Goal: Navigation & Orientation: Find specific page/section

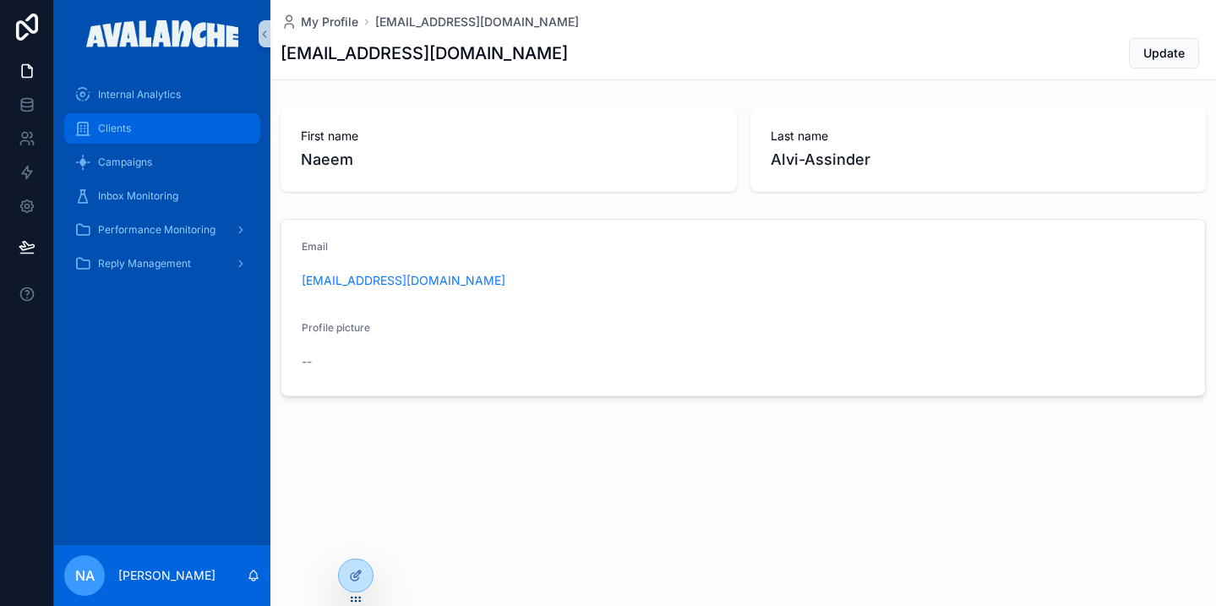
click at [182, 117] on div "Clients" at bounding box center [162, 128] width 176 height 27
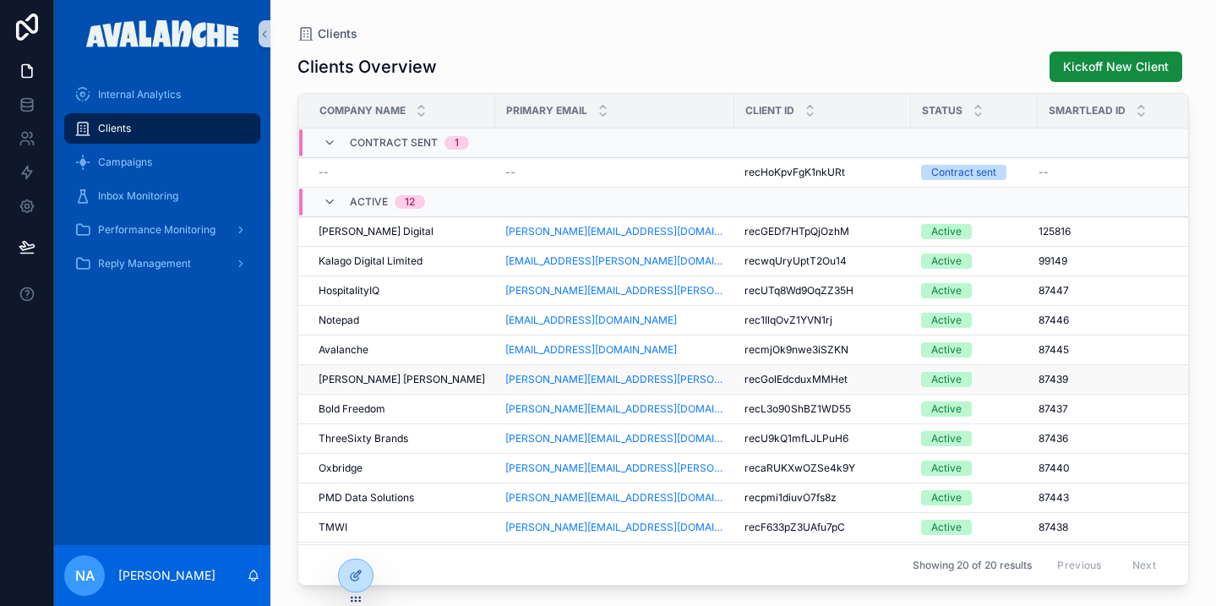
click at [393, 389] on td "[PERSON_NAME] [PERSON_NAME] [PERSON_NAME] [PERSON_NAME]" at bounding box center [396, 380] width 197 height 30
click at [398, 373] on div "[PERSON_NAME] [PERSON_NAME] [PERSON_NAME] [PERSON_NAME]" at bounding box center [401, 380] width 166 height 14
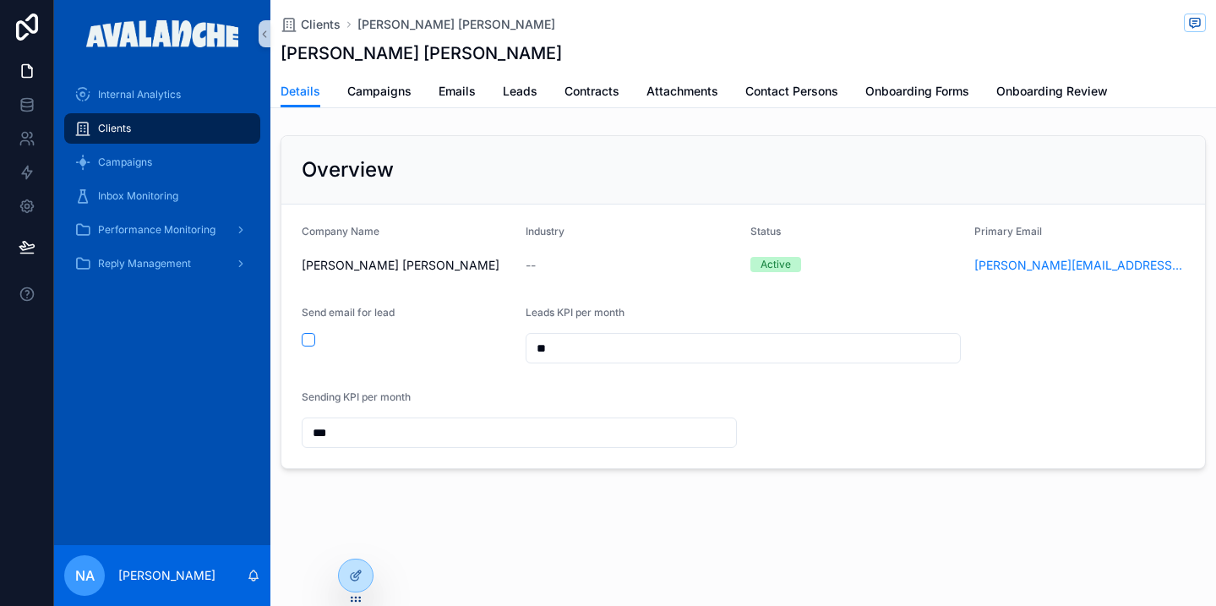
click at [498, 116] on div "Clients [PERSON_NAME] [PERSON_NAME] [PERSON_NAME] [PERSON_NAME] Details Details…" at bounding box center [742, 292] width 945 height 584
click at [520, 91] on span "Leads" at bounding box center [520, 91] width 35 height 17
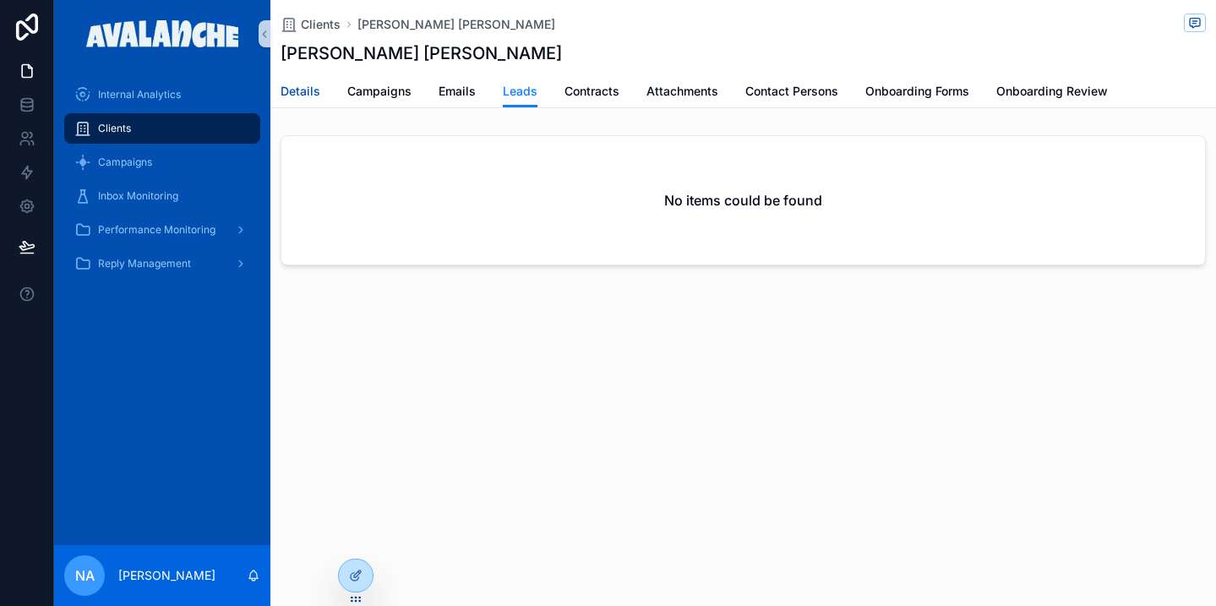
click at [313, 87] on span "Details" at bounding box center [300, 91] width 40 height 17
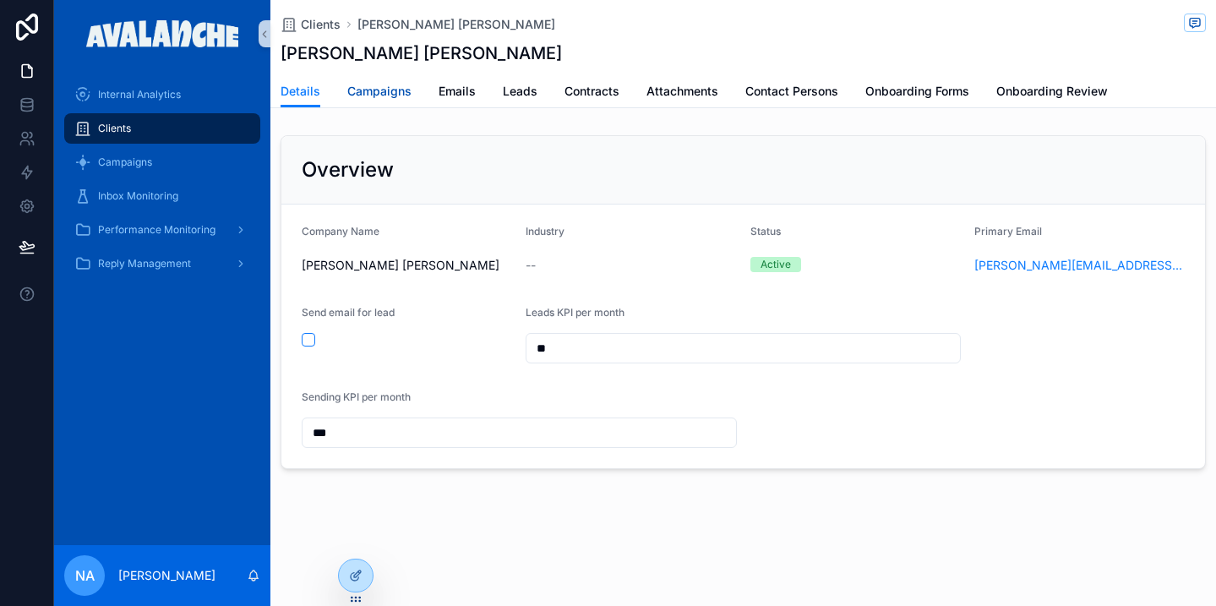
click at [358, 101] on link "Campaigns" at bounding box center [379, 93] width 64 height 34
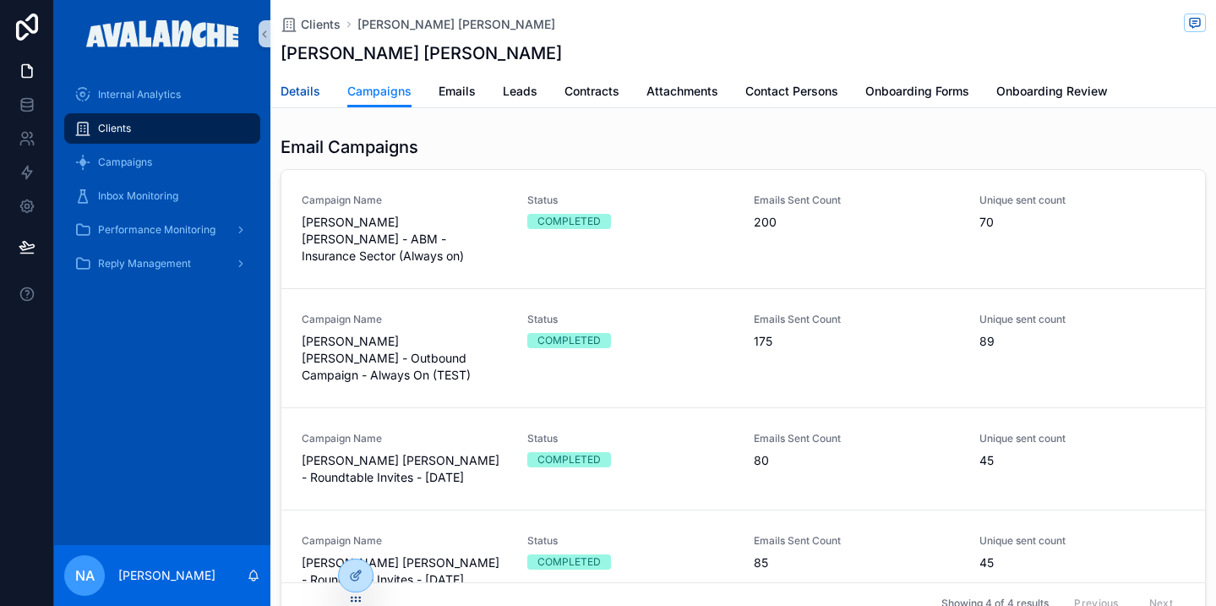
click at [306, 86] on span "Details" at bounding box center [300, 91] width 40 height 17
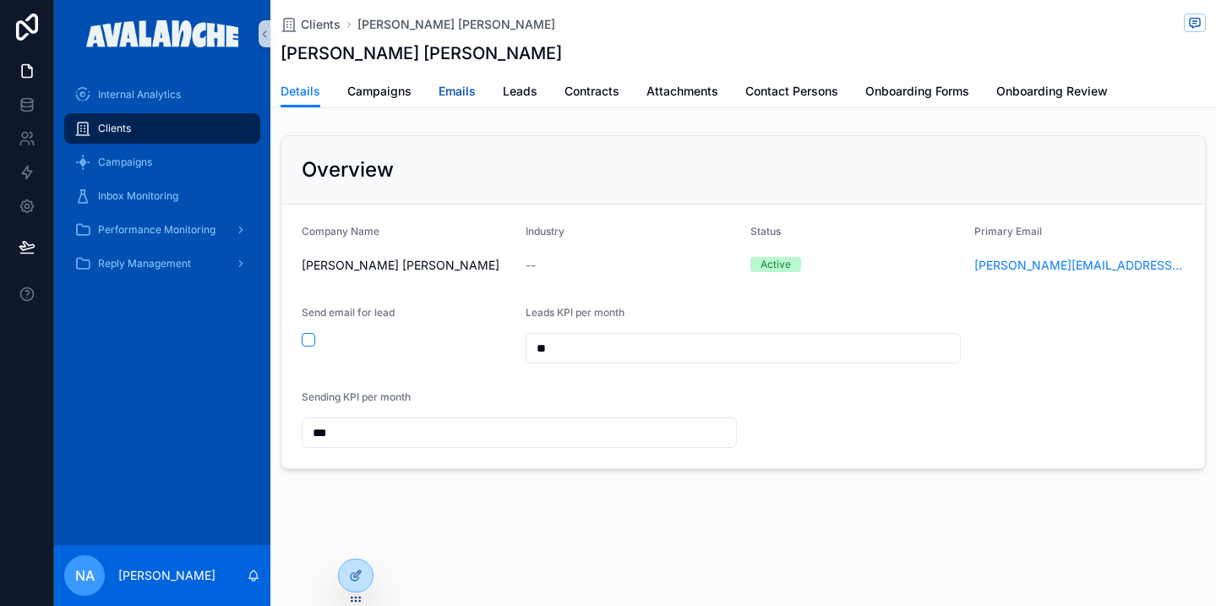
click at [451, 96] on span "Emails" at bounding box center [456, 91] width 37 height 17
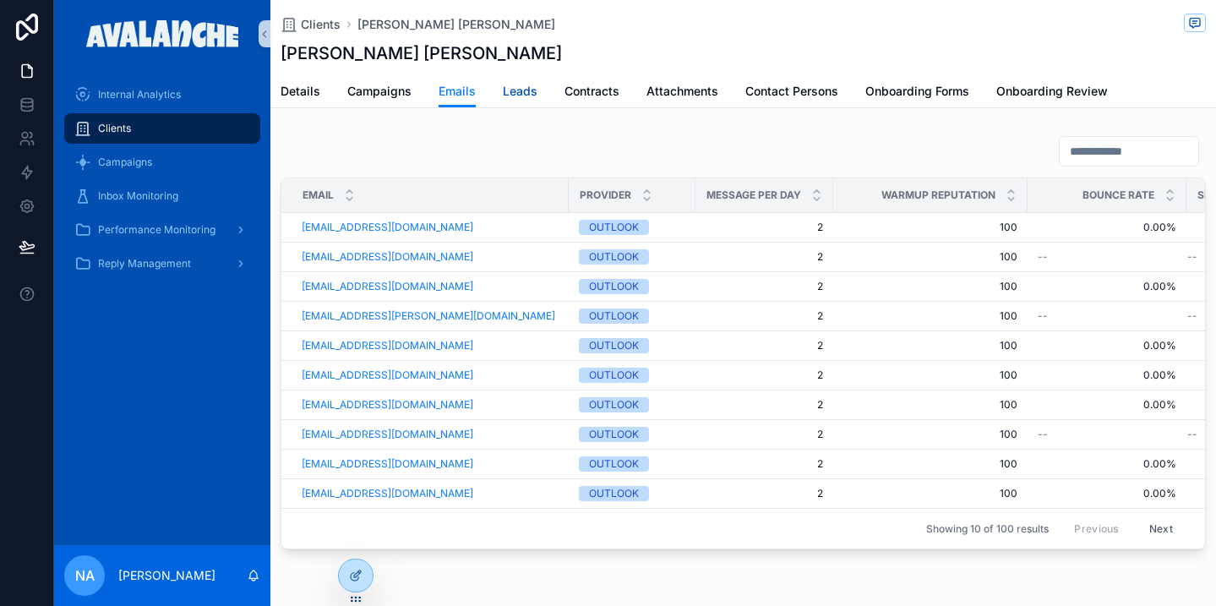
click at [520, 97] on span "Leads" at bounding box center [520, 91] width 35 height 17
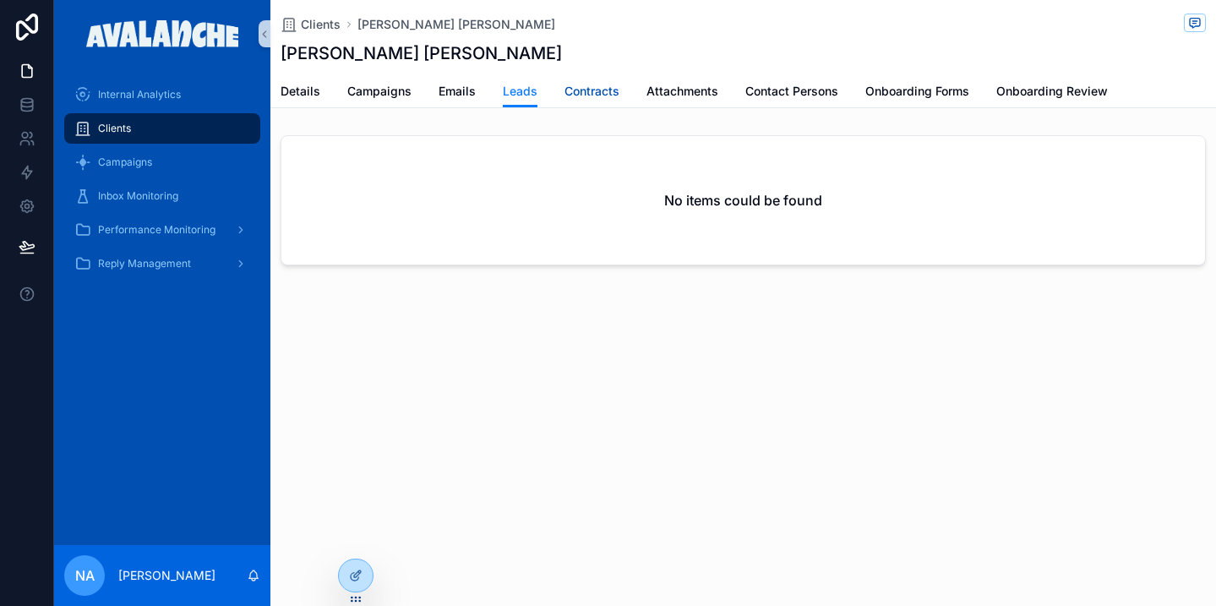
click at [602, 101] on link "Contracts" at bounding box center [591, 93] width 55 height 34
click at [675, 99] on span "Attachments" at bounding box center [682, 91] width 72 height 17
